Goal: Task Accomplishment & Management: Complete application form

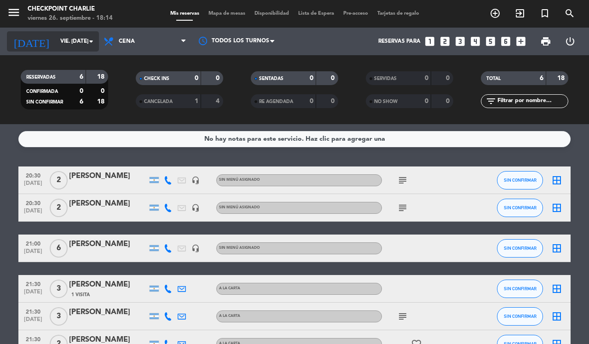
click at [58, 38] on input "vie. [DATE]" at bounding box center [92, 42] width 73 height 16
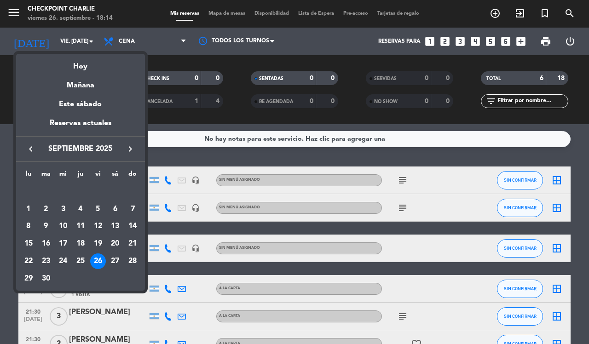
click at [133, 152] on icon "keyboard_arrow_right" at bounding box center [130, 149] width 11 height 11
click at [76, 205] on div "2" at bounding box center [81, 210] width 16 height 16
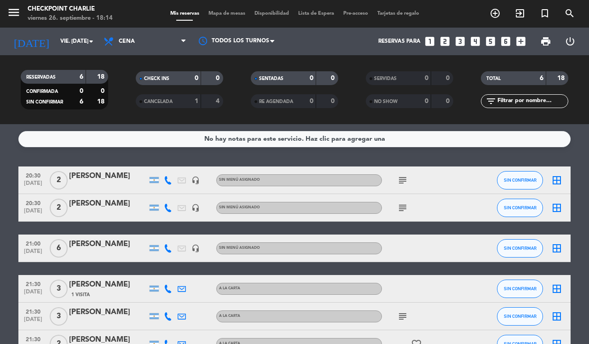
type input "[DEMOGRAPHIC_DATA] [DATE]"
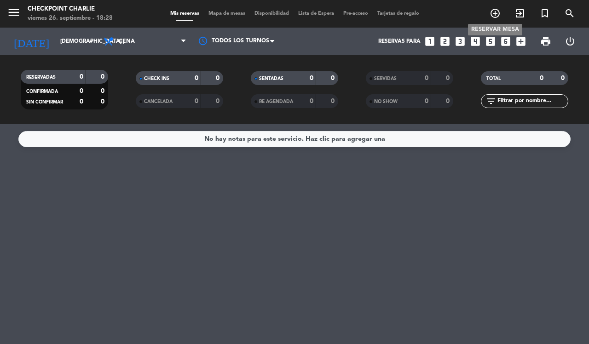
click at [500, 13] on icon "add_circle_outline" at bounding box center [495, 13] width 11 height 11
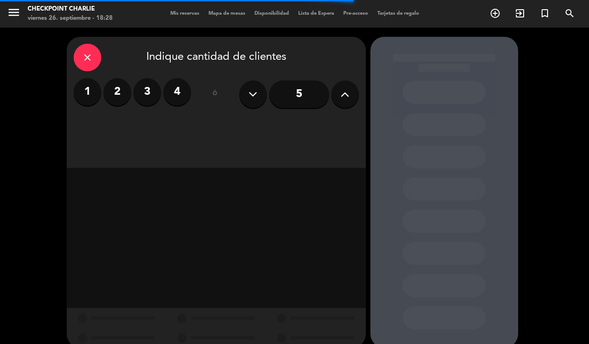
click at [294, 98] on input "5" at bounding box center [299, 95] width 60 height 28
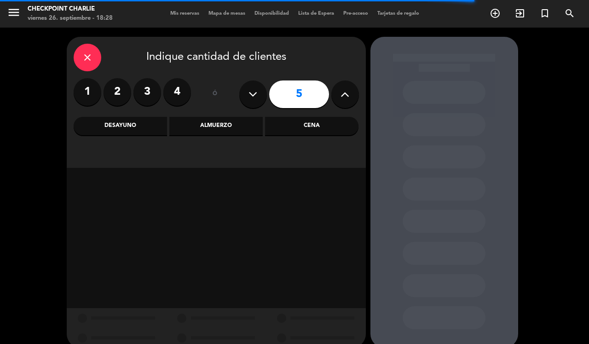
click at [233, 127] on div "Almuerzo" at bounding box center [215, 126] width 93 height 18
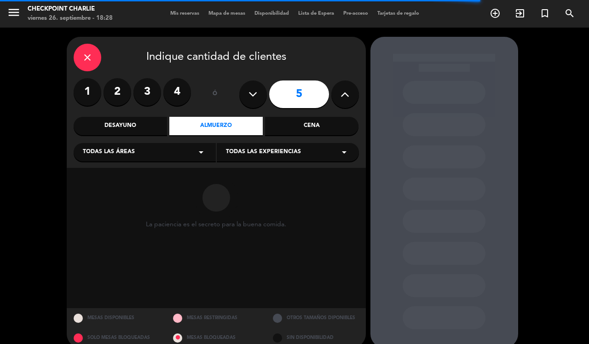
click at [155, 150] on div "Todas las áreas arrow_drop_down" at bounding box center [145, 152] width 142 height 18
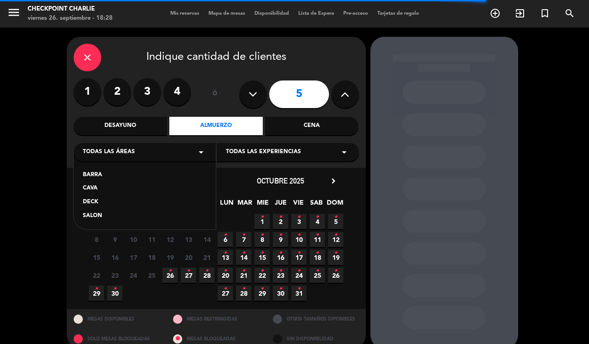
click at [108, 216] on div "SALON" at bounding box center [145, 216] width 124 height 9
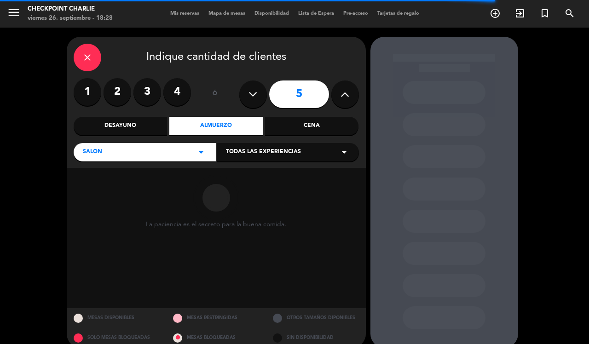
click at [336, 151] on div "Todas las experiencias arrow_drop_down" at bounding box center [288, 152] width 142 height 18
click at [310, 178] on div "A LA CARTA" at bounding box center [288, 175] width 124 height 9
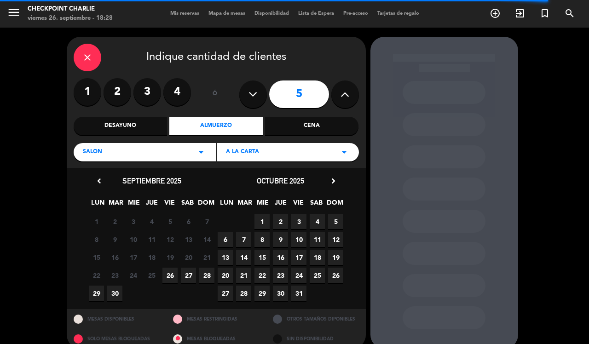
click at [300, 218] on span "3" at bounding box center [298, 221] width 15 height 15
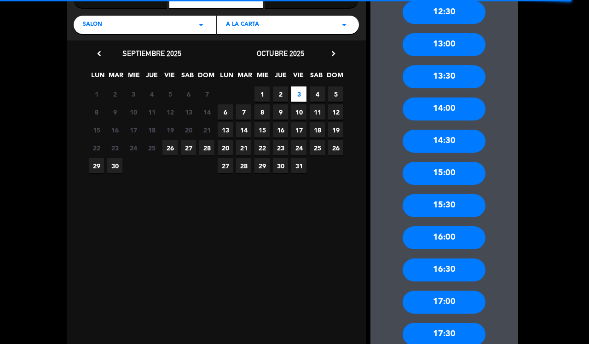
scroll to position [12, 0]
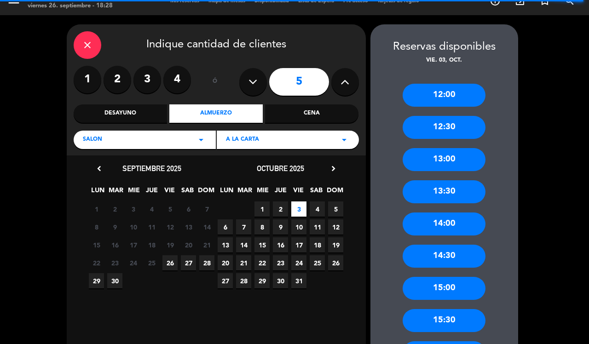
click at [451, 157] on div "13:00" at bounding box center [444, 159] width 83 height 23
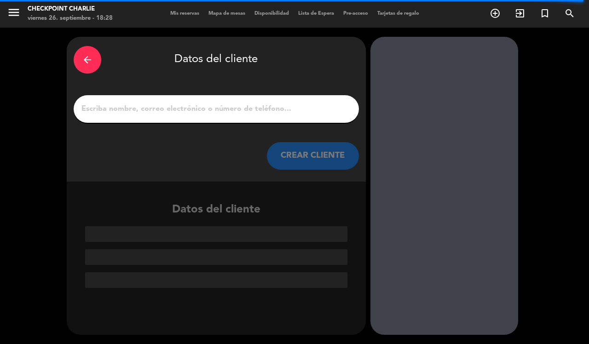
click at [256, 111] on input "1" at bounding box center [217, 109] width 272 height 13
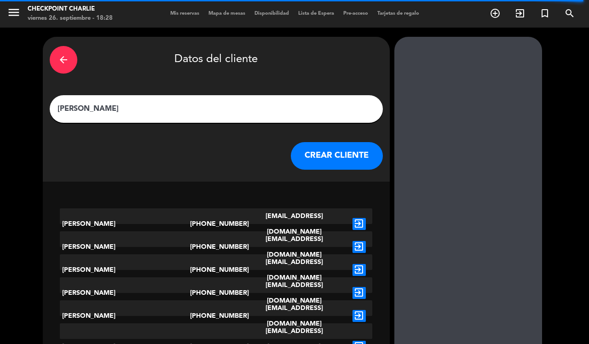
type input "[PERSON_NAME]"
click at [309, 153] on button "CREAR CLIENTE" at bounding box center [337, 156] width 92 height 28
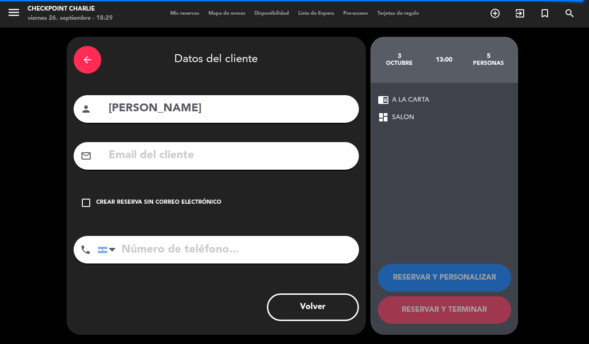
click at [162, 201] on div "Crear reserva sin correo electrónico" at bounding box center [158, 202] width 125 height 9
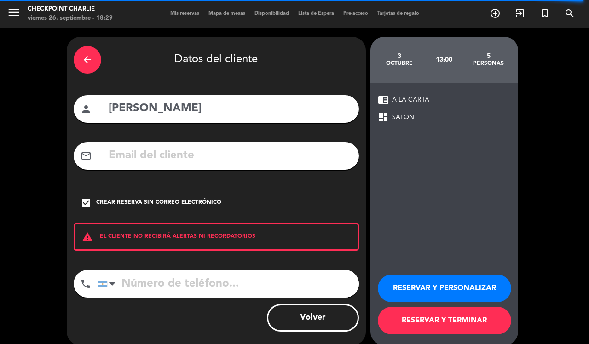
click at [208, 282] on input "tel" at bounding box center [229, 284] width 262 height 28
type input "1166221666"
click at [477, 327] on button "RESERVAR Y TERMINAR" at bounding box center [445, 321] width 134 height 28
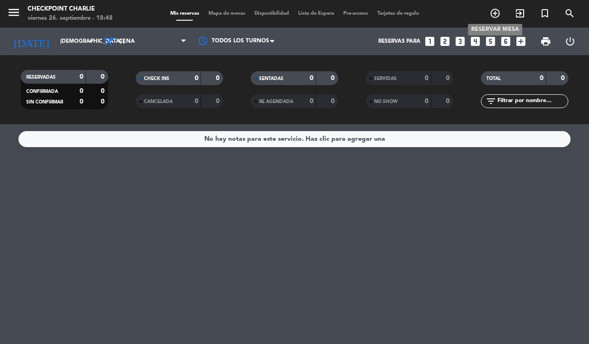
click at [494, 8] on icon "add_circle_outline" at bounding box center [495, 13] width 11 height 11
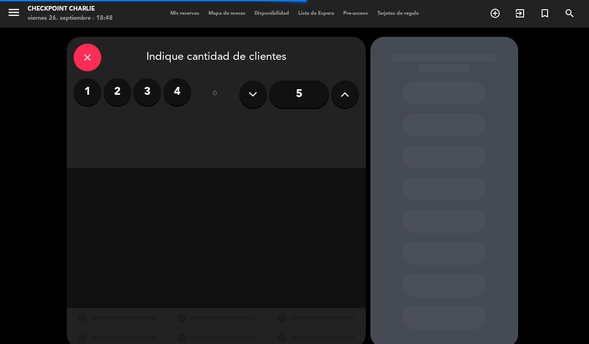
click at [354, 95] on button at bounding box center [346, 95] width 28 height 28
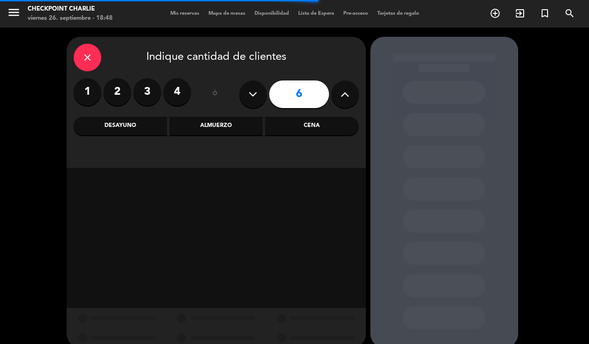
click at [354, 95] on button at bounding box center [346, 95] width 28 height 28
type input "10"
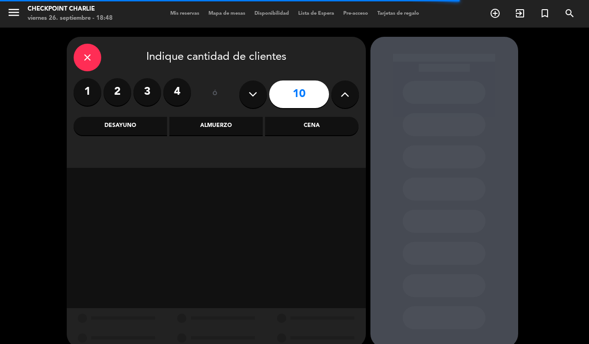
click at [315, 128] on div "Cena" at bounding box center [311, 126] width 93 height 18
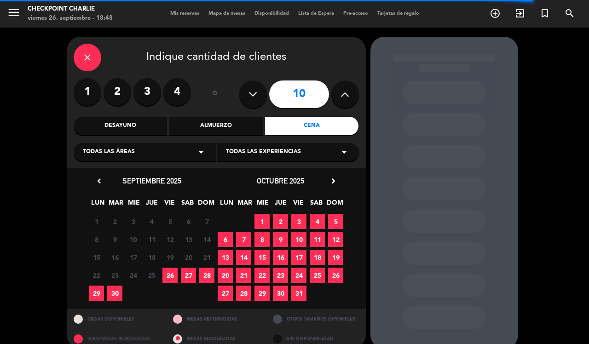
click at [180, 154] on div "Todas las áreas arrow_drop_down" at bounding box center [145, 152] width 142 height 18
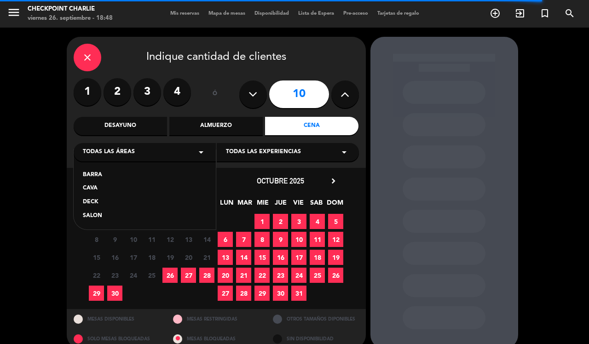
click at [100, 215] on div "SALON" at bounding box center [145, 216] width 124 height 9
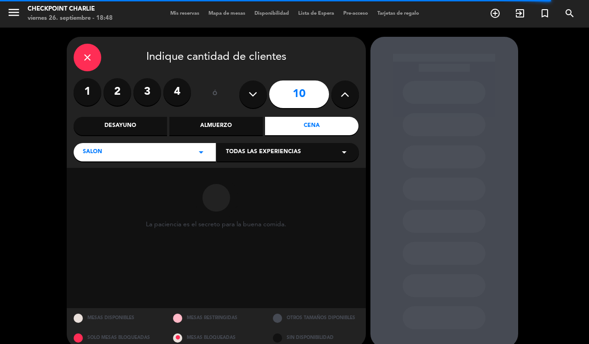
click at [303, 147] on div "Todas las experiencias arrow_drop_down" at bounding box center [288, 152] width 142 height 18
click at [264, 175] on div "A LA CARTA" at bounding box center [288, 175] width 124 height 9
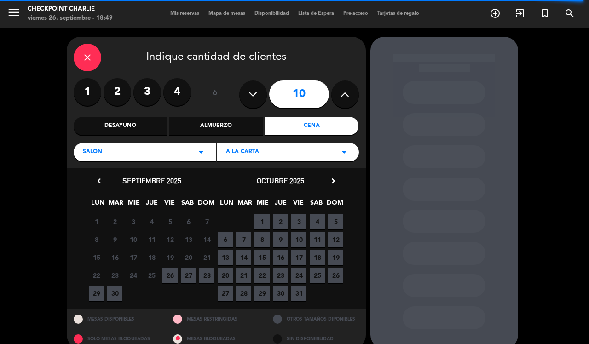
click at [277, 216] on span "2" at bounding box center [280, 221] width 15 height 15
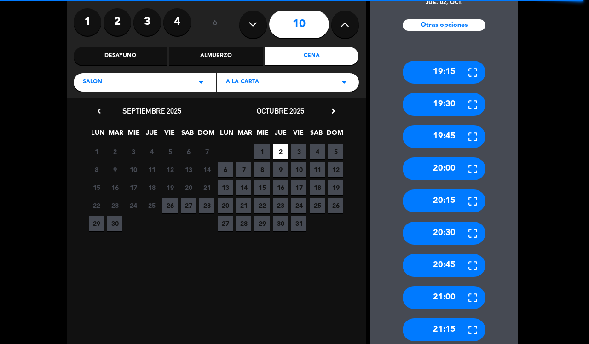
click at [448, 230] on div "20:30" at bounding box center [444, 233] width 83 height 23
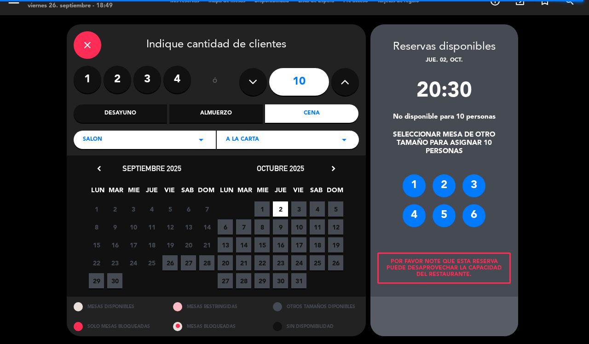
click at [475, 209] on div "6" at bounding box center [474, 215] width 23 height 23
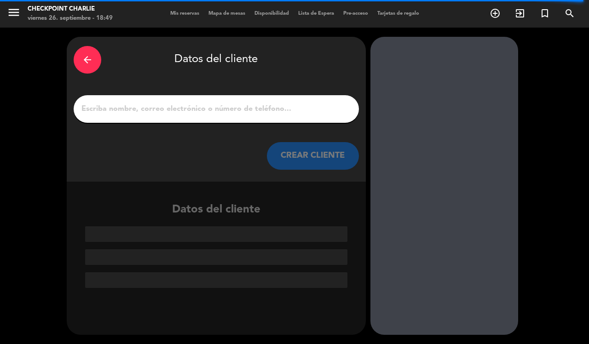
click at [268, 95] on div at bounding box center [216, 109] width 285 height 28
click at [268, 107] on input "1" at bounding box center [217, 109] width 272 height 13
paste input "[PERSON_NAME]"
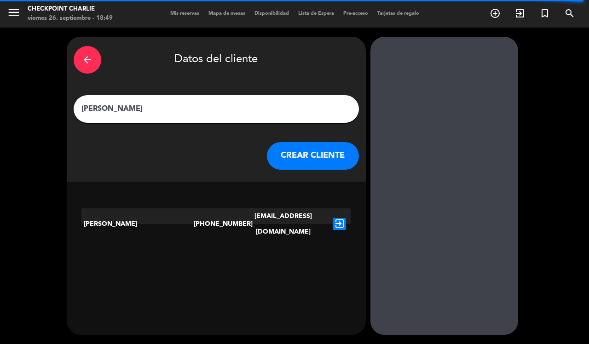
type input "[PERSON_NAME]"
click at [335, 218] on icon "exit_to_app" at bounding box center [339, 224] width 13 height 12
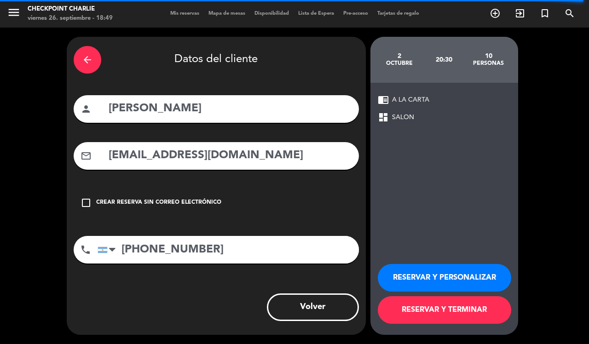
click at [470, 275] on button "RESERVAR Y PERSONALIZAR" at bounding box center [445, 278] width 134 height 28
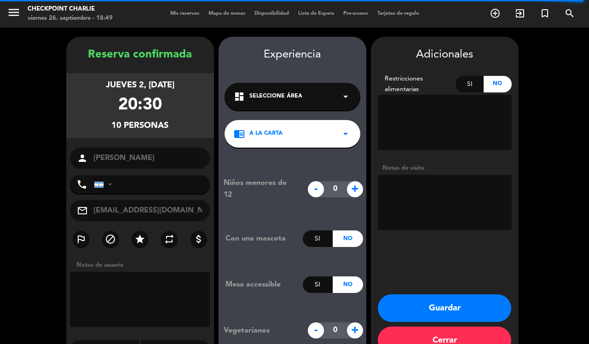
type input "[PHONE_NUMBER]"
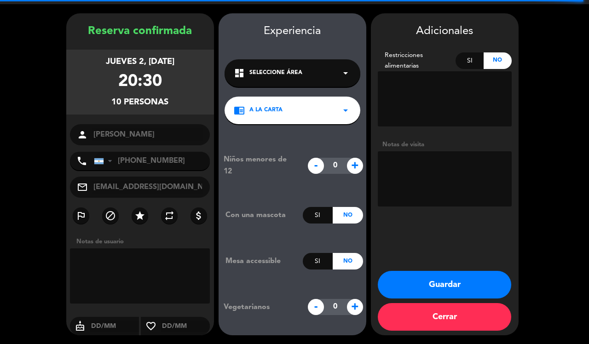
click at [413, 186] on textarea at bounding box center [445, 178] width 134 height 55
click at [457, 169] on textarea at bounding box center [445, 178] width 134 height 55
type textarea "el lunes 29 pasa a dejar una seña"
click at [459, 289] on button "Guardar" at bounding box center [445, 285] width 134 height 28
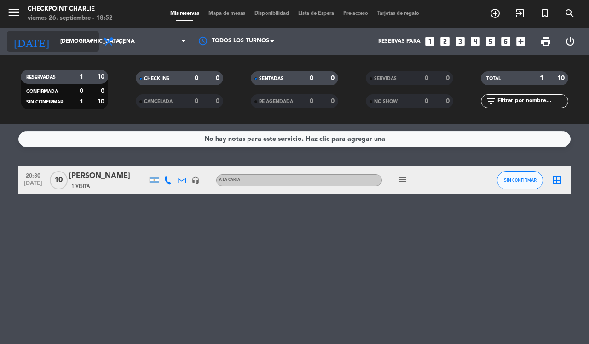
click at [56, 42] on input "[DEMOGRAPHIC_DATA] [DATE]" at bounding box center [92, 42] width 73 height 16
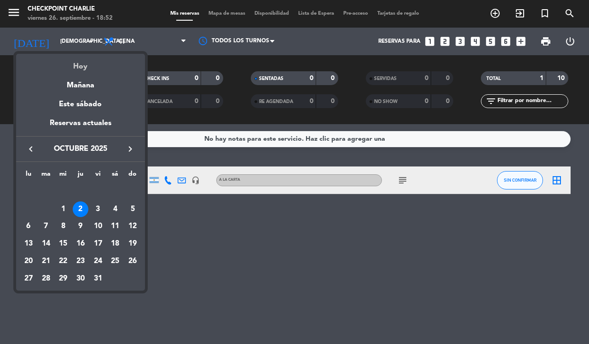
click at [93, 60] on div "Hoy" at bounding box center [80, 63] width 129 height 19
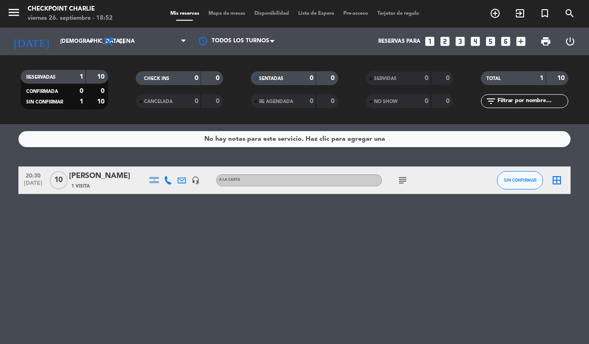
type input "vie. [DATE]"
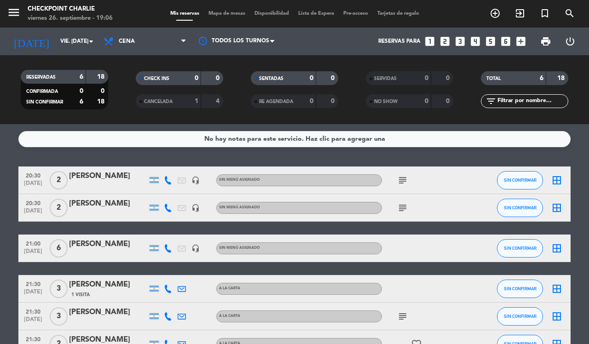
drag, startPoint x: 409, startPoint y: 205, endPoint x: 403, endPoint y: 206, distance: 5.6
click at [404, 206] on span "subject" at bounding box center [403, 208] width 14 height 11
click at [403, 206] on icon "subject" at bounding box center [402, 208] width 11 height 11
click at [404, 183] on icon "subject" at bounding box center [402, 180] width 11 height 11
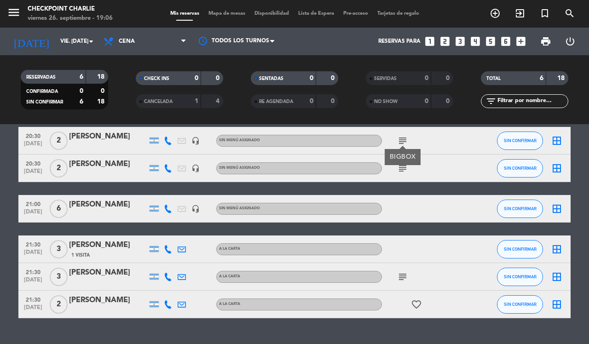
scroll to position [58, 0]
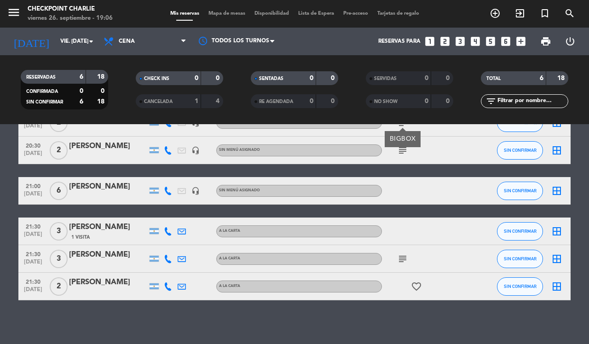
click at [402, 258] on icon "subject" at bounding box center [402, 259] width 11 height 11
click at [0, 302] on div "No hay notas para este servicio. Haz clic para agregar una 20:30 [DATE] 2 [PERS…" at bounding box center [294, 234] width 589 height 220
